Goal: Information Seeking & Learning: Learn about a topic

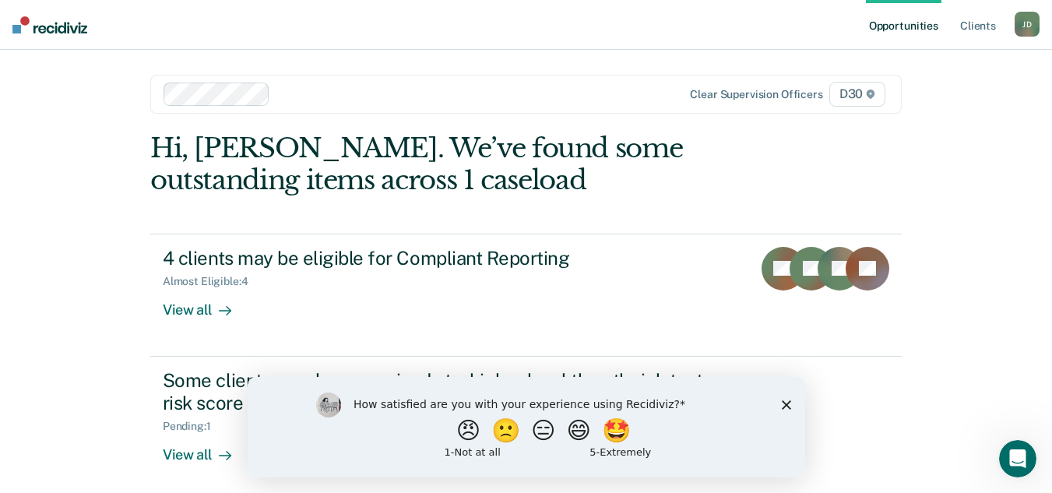
scroll to position [9, 0]
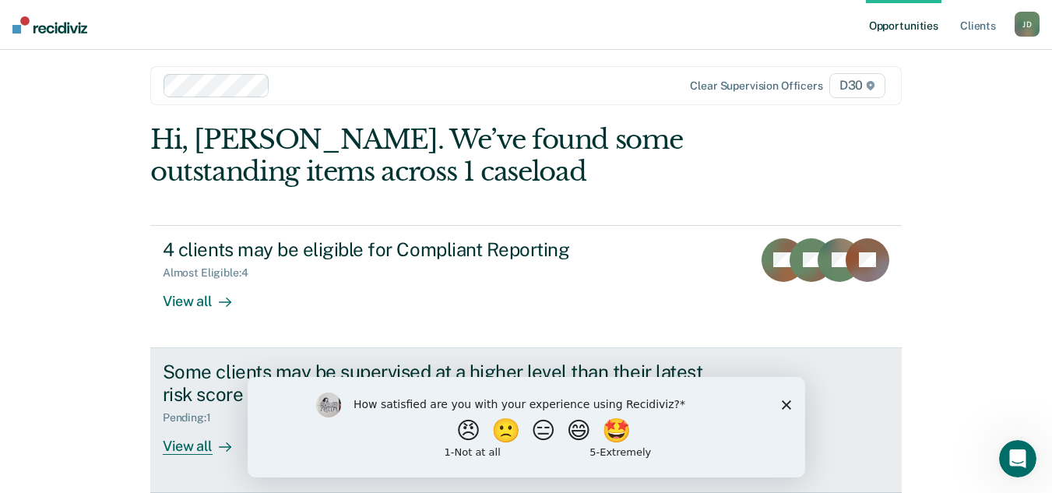
click at [219, 445] on icon at bounding box center [225, 447] width 12 height 12
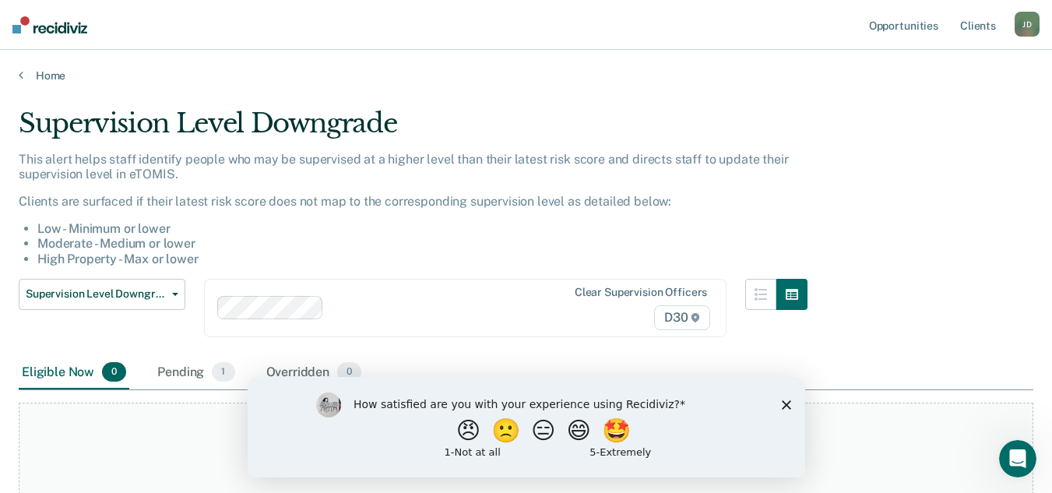
scroll to position [9, 0]
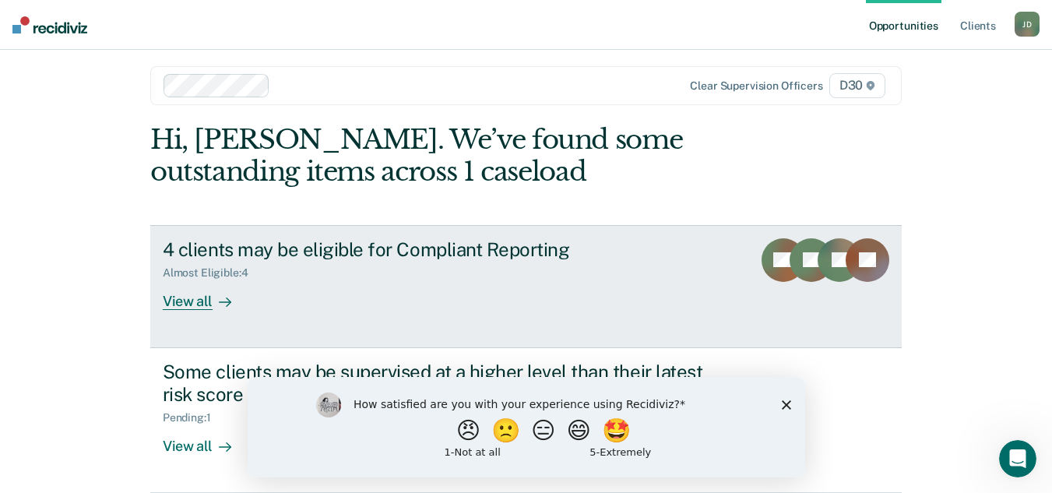
click at [195, 296] on div "View all" at bounding box center [206, 295] width 87 height 30
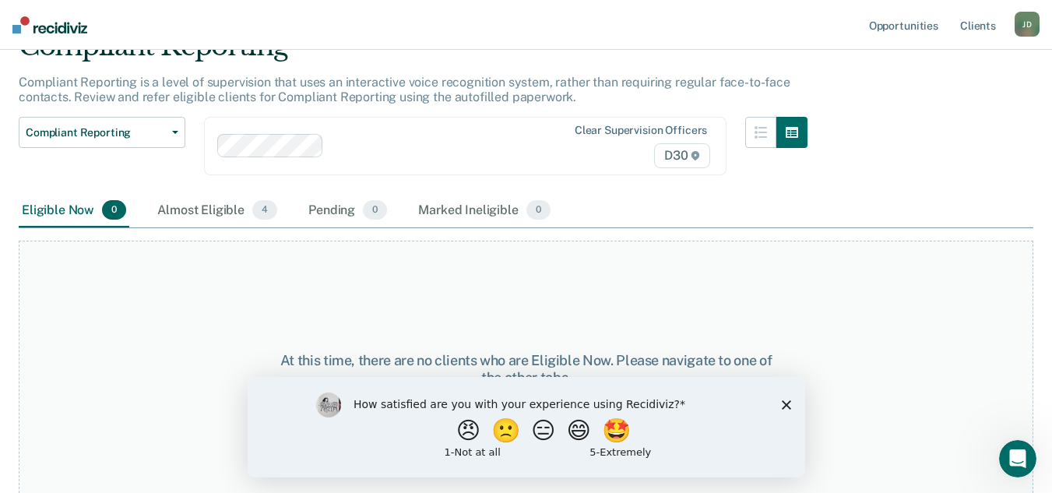
scroll to position [81, 0]
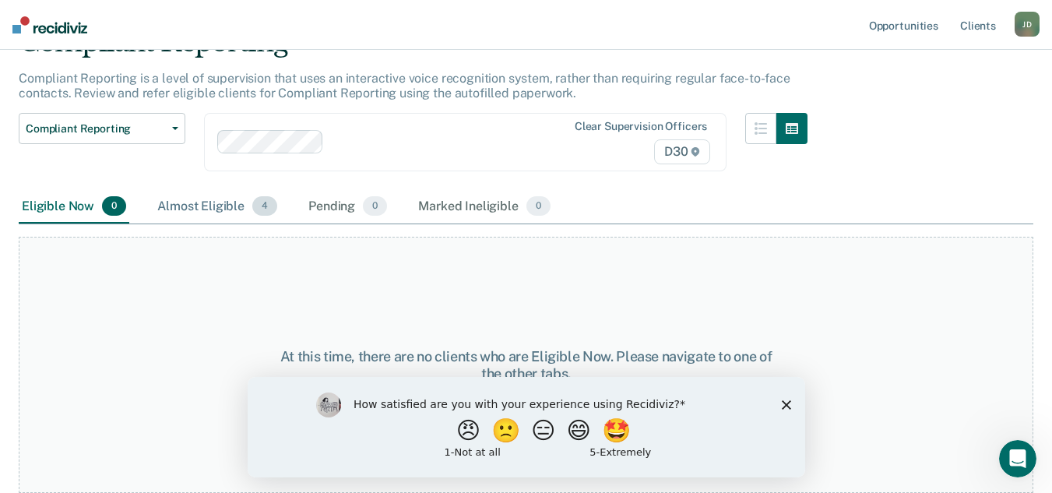
click at [217, 206] on div "Almost Eligible 4" at bounding box center [217, 207] width 126 height 34
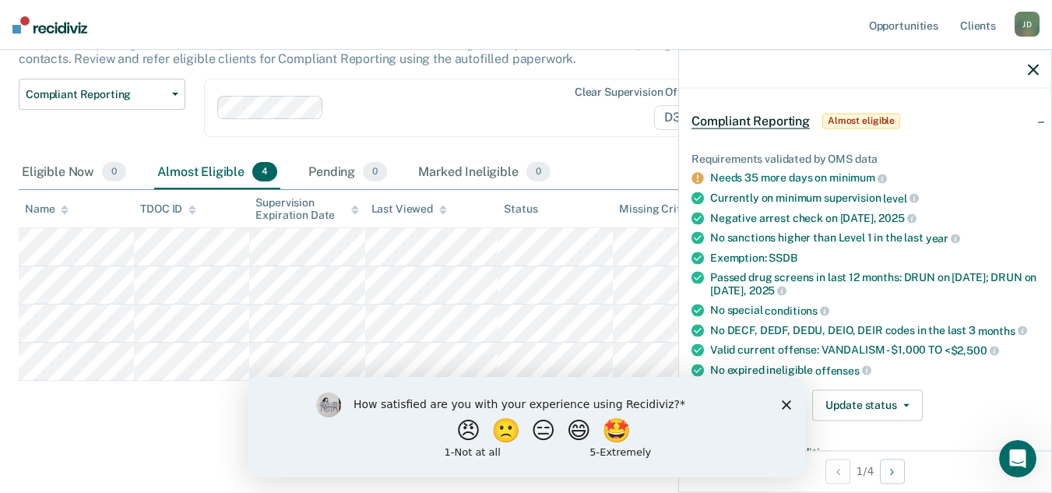
scroll to position [37, 0]
